Goal: Task Accomplishment & Management: Use online tool/utility

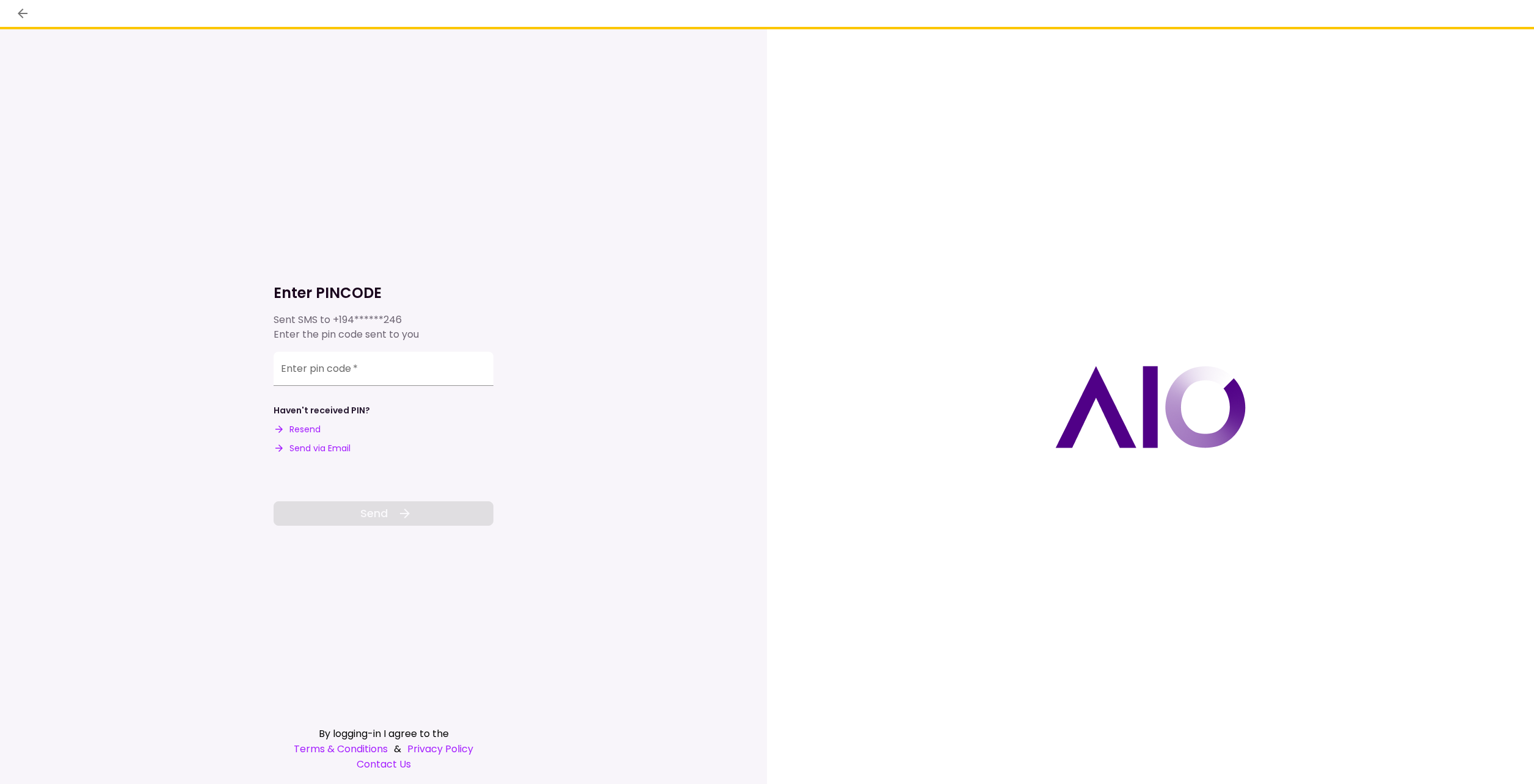
click at [308, 453] on button "Send via Email" at bounding box center [312, 447] width 77 height 12
drag, startPoint x: 313, startPoint y: 368, endPoint x: 318, endPoint y: 358, distance: 11.2
click at [314, 366] on div "Enter pin code   *" at bounding box center [384, 367] width 220 height 34
type input "*"
type input "******"
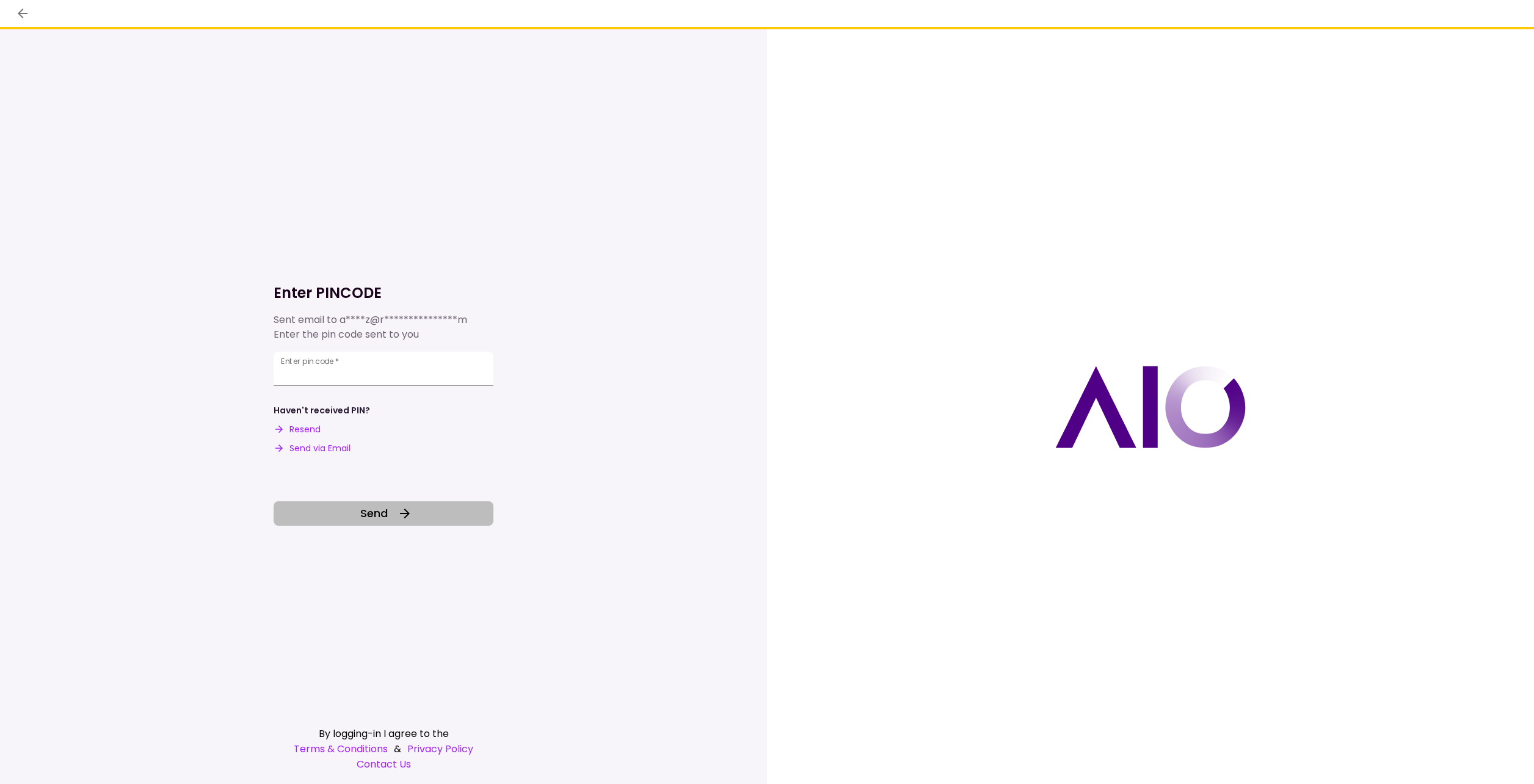
click at [436, 512] on button "Send" at bounding box center [384, 513] width 220 height 25
